Goal: Check status

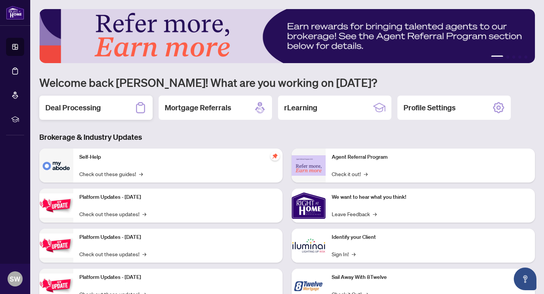
click at [96, 104] on h2 "Deal Processing" at bounding box center [73, 107] width 56 height 11
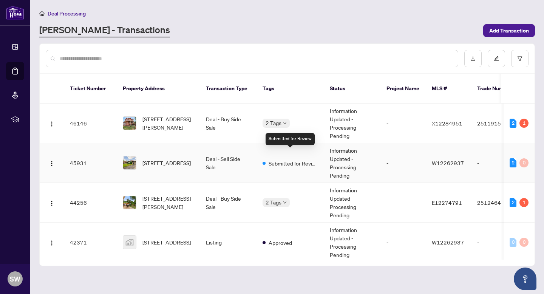
click at [280, 159] on span "Submitted for Review" at bounding box center [293, 163] width 49 height 8
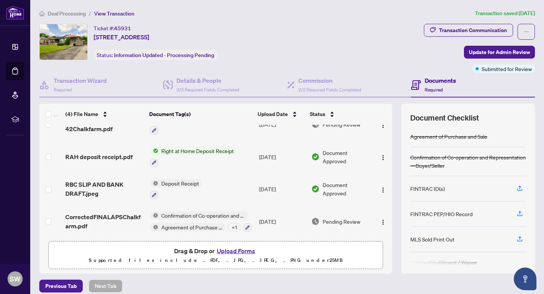
scroll to position [14, 0]
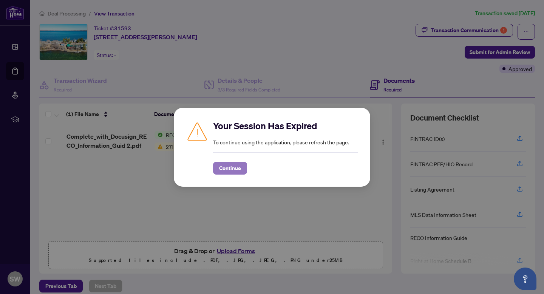
click at [233, 172] on span "Continue" at bounding box center [230, 168] width 22 height 12
